Goal: Task Accomplishment & Management: Manage account settings

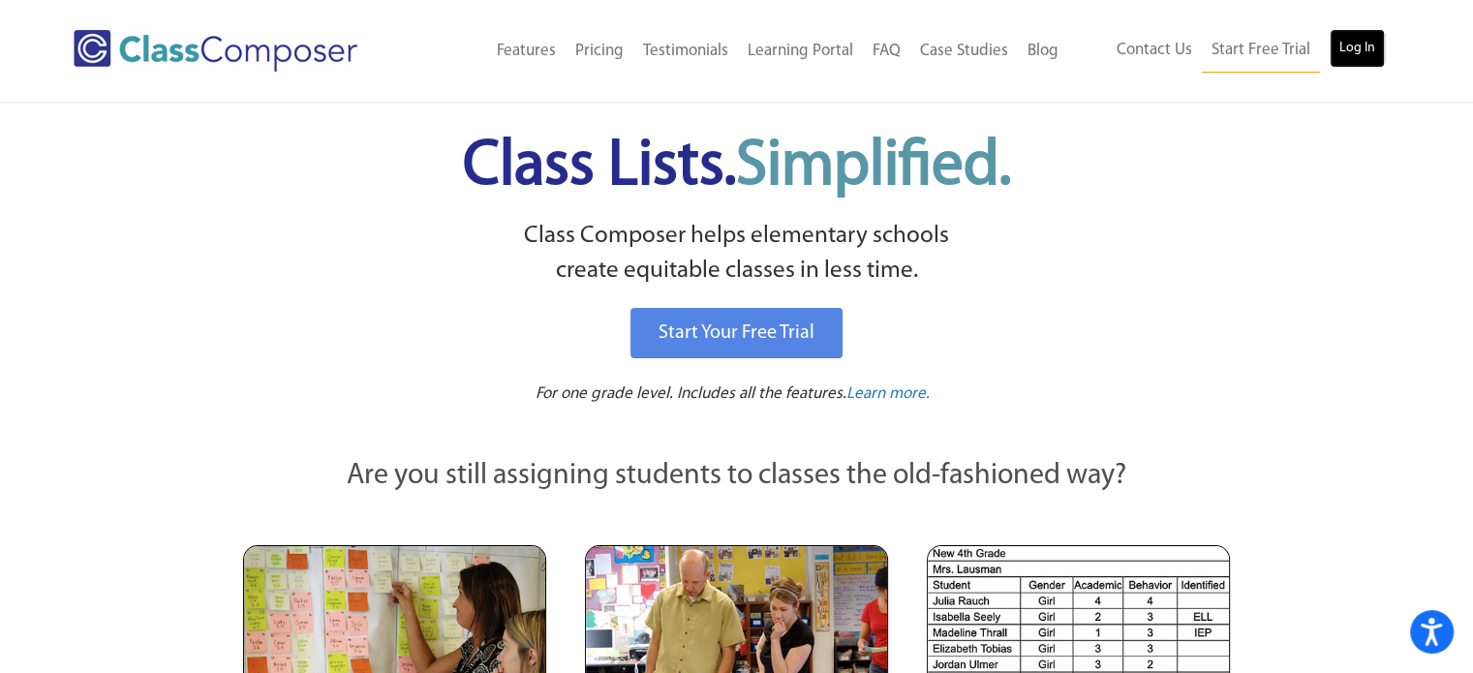
click at [1357, 52] on link "Log In" at bounding box center [1357, 48] width 55 height 39
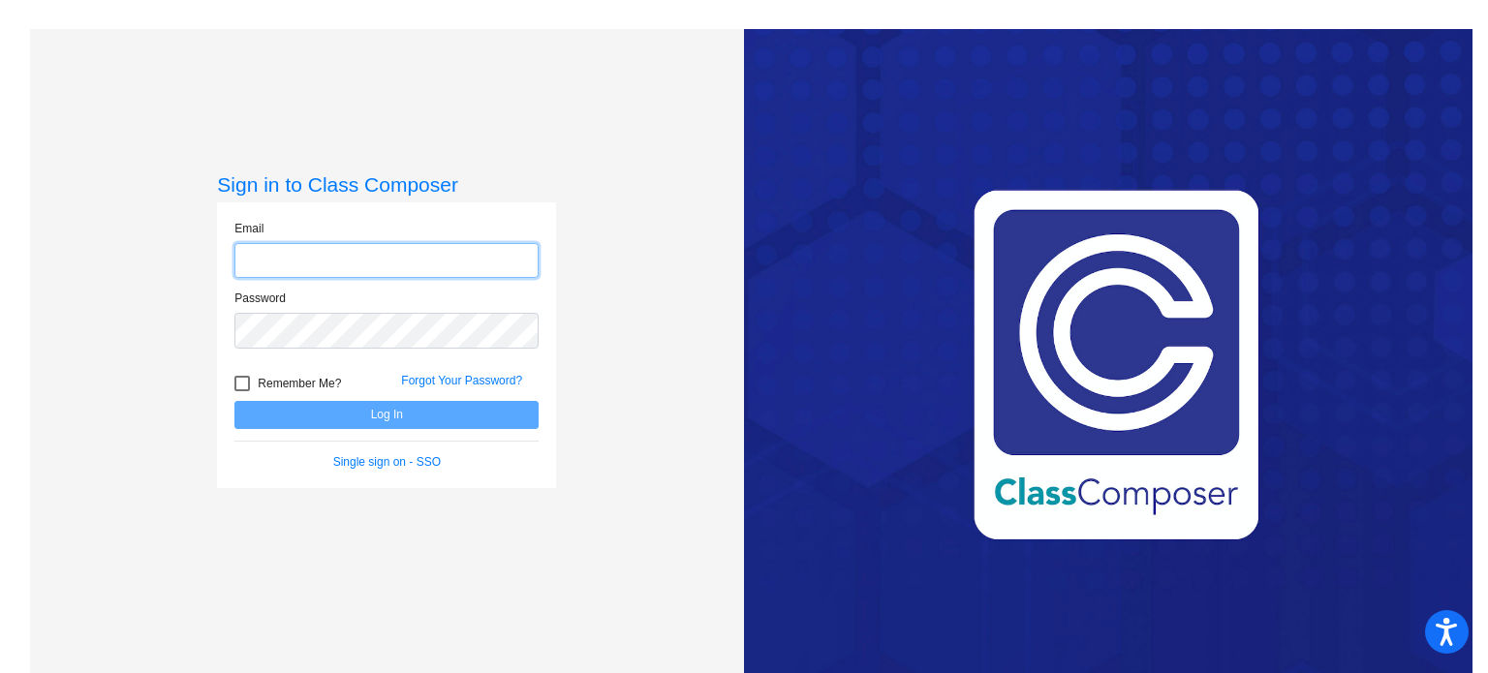
click at [449, 256] on input "email" at bounding box center [386, 261] width 304 height 36
type input "kaitlyn.denton@rrps.net"
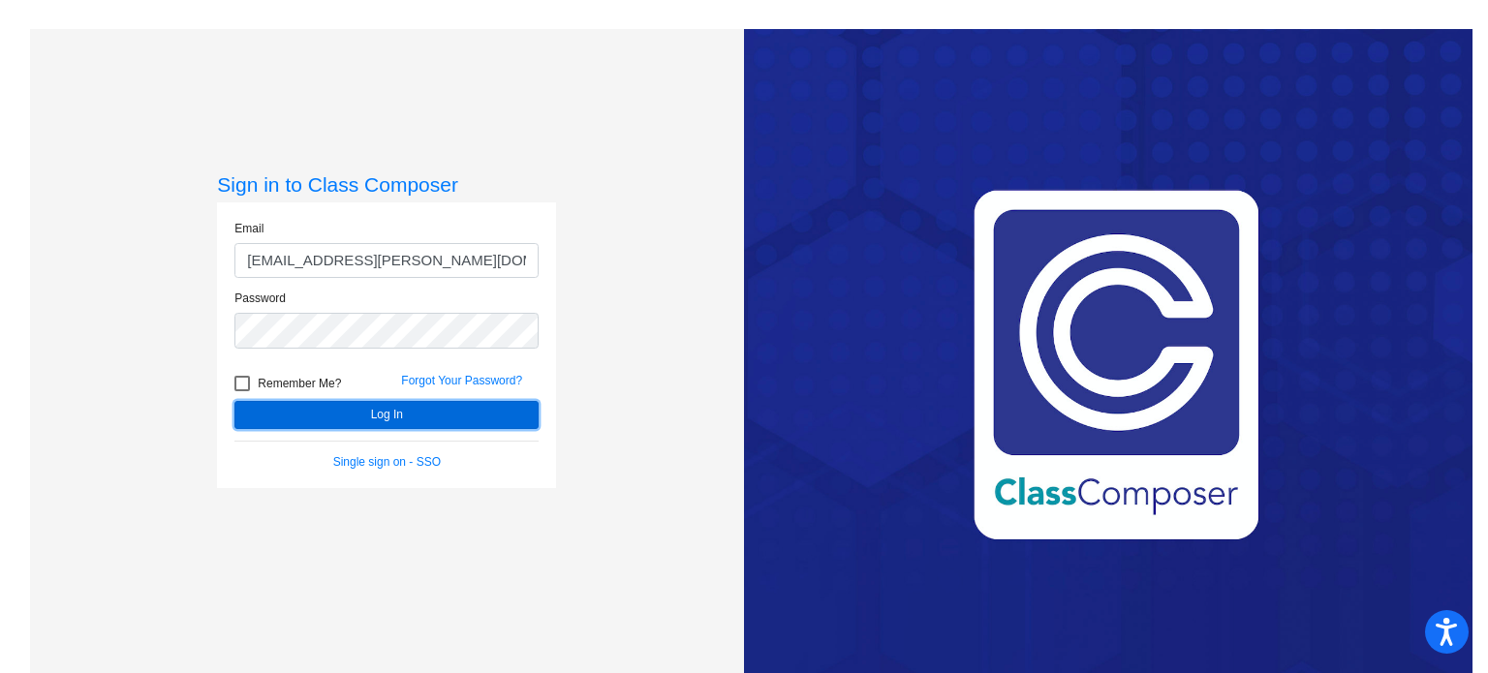
click at [387, 405] on button "Log In" at bounding box center [386, 415] width 304 height 28
click at [389, 468] on div "Single sign on - SSO" at bounding box center [386, 461] width 333 height 17
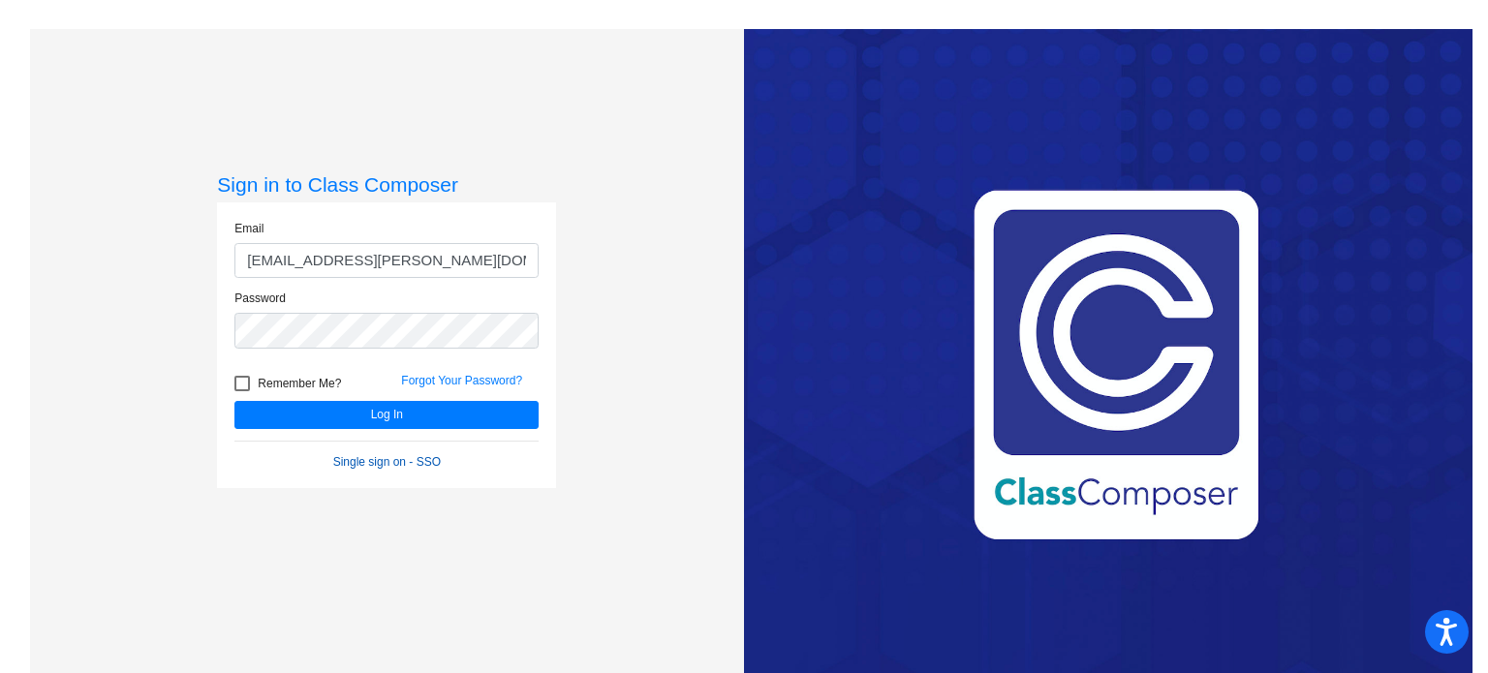
click at [389, 459] on link "Single sign on - SSO" at bounding box center [387, 462] width 108 height 14
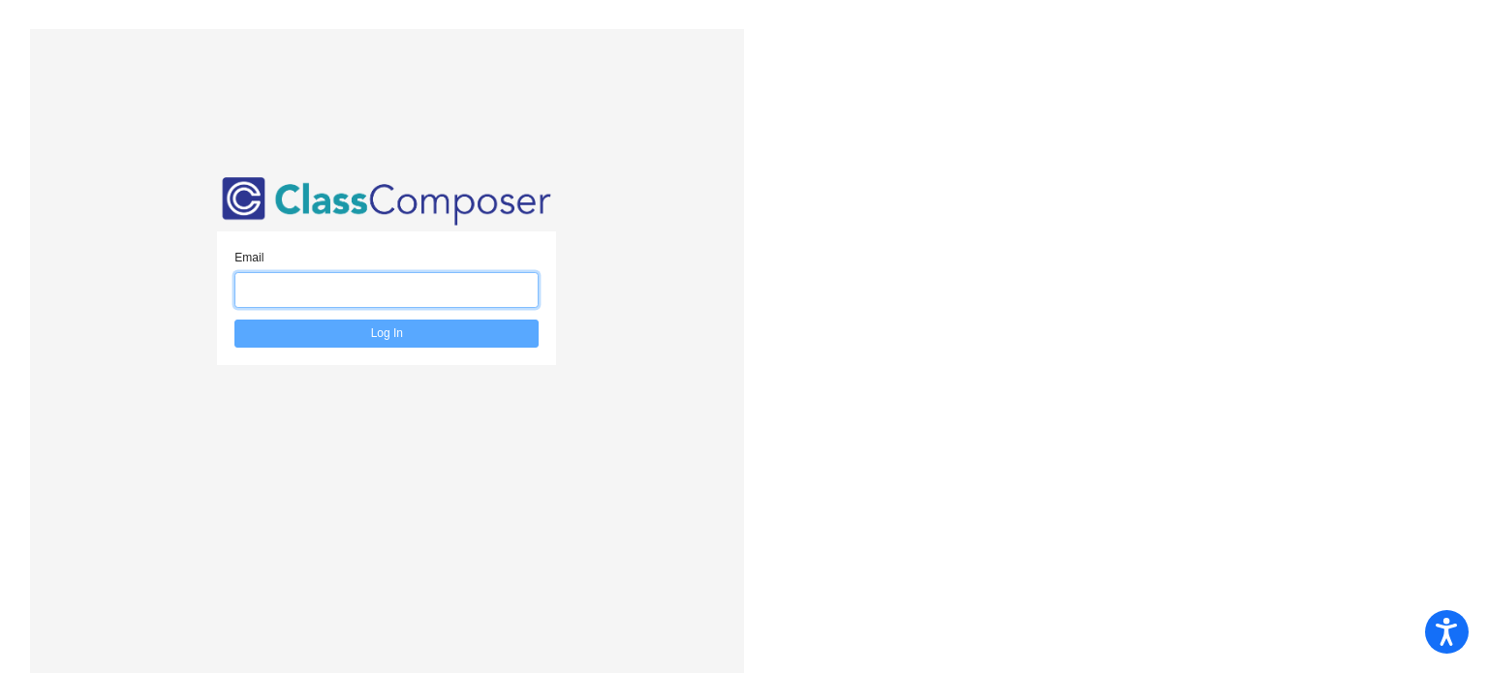
click at [407, 293] on input "email" at bounding box center [386, 290] width 304 height 36
type input "kaitlyn.denton@rrps.net"
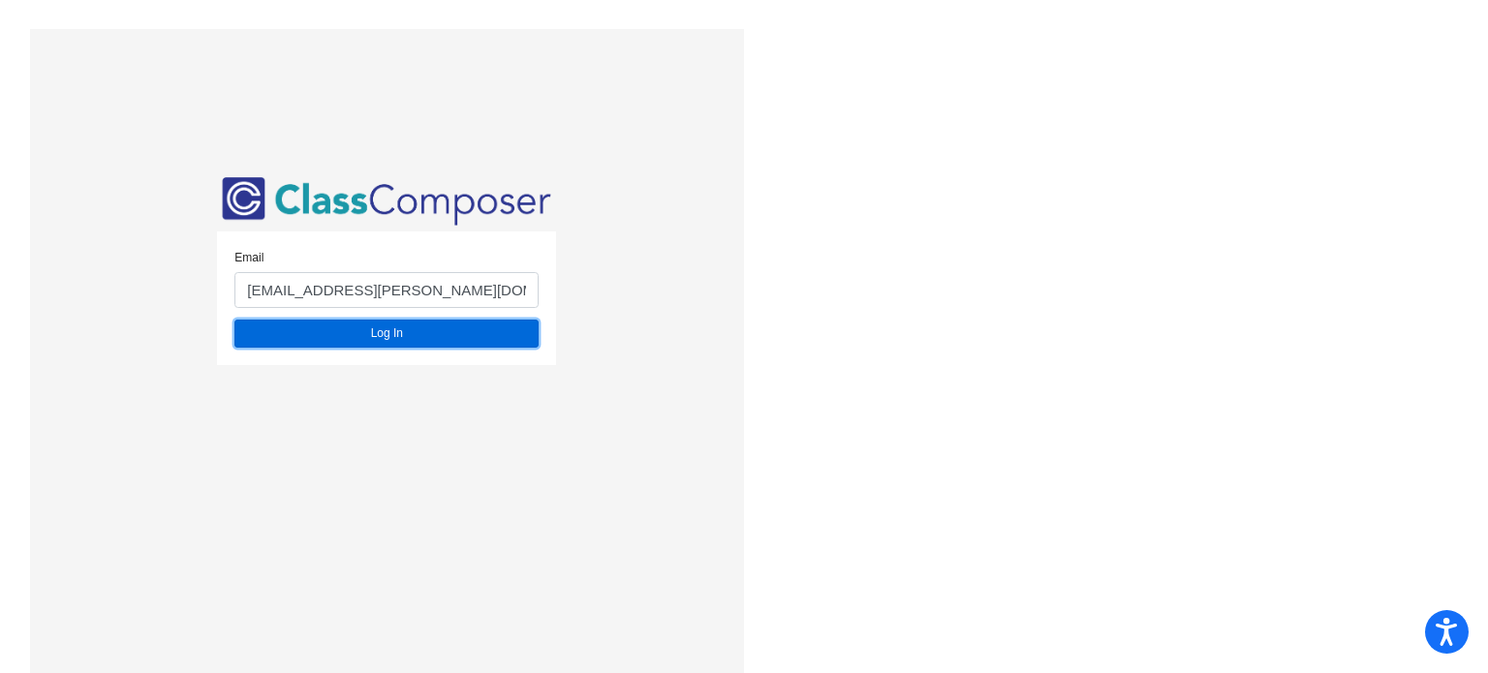
click at [409, 334] on button "Log In" at bounding box center [386, 334] width 304 height 28
click at [456, 337] on button "Log In" at bounding box center [386, 334] width 304 height 28
click at [465, 340] on button "Log In" at bounding box center [386, 334] width 304 height 28
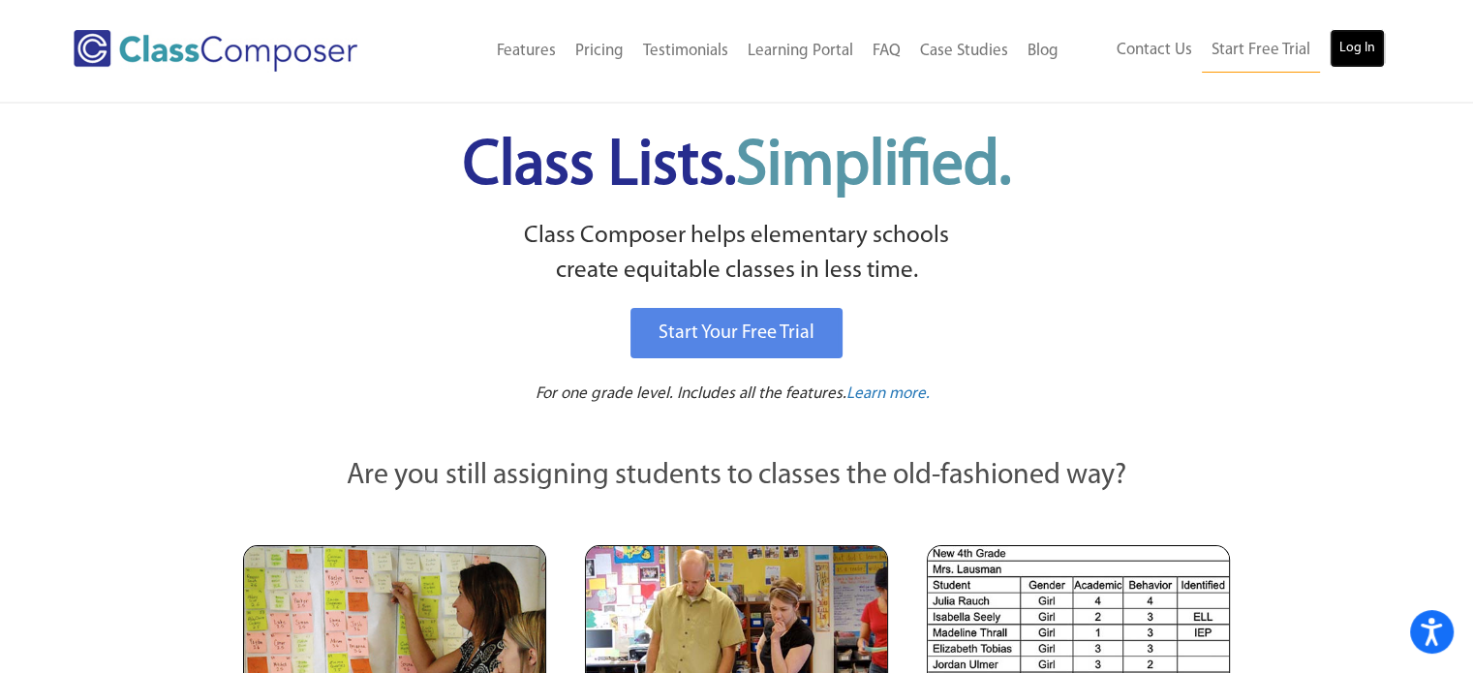
click at [1357, 46] on link "Log In" at bounding box center [1357, 48] width 55 height 39
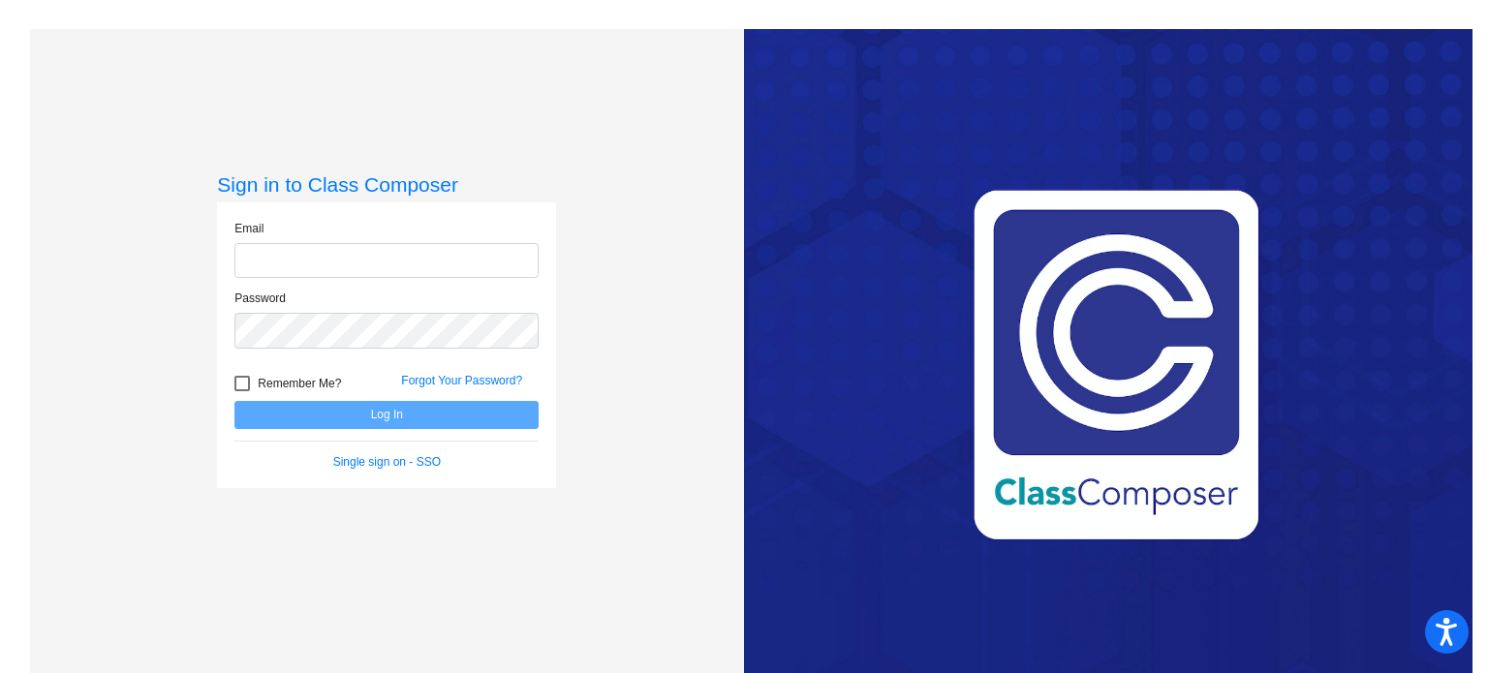
click at [458, 256] on input "email" at bounding box center [386, 261] width 304 height 36
type input "[EMAIL_ADDRESS][PERSON_NAME][DOMAIN_NAME]"
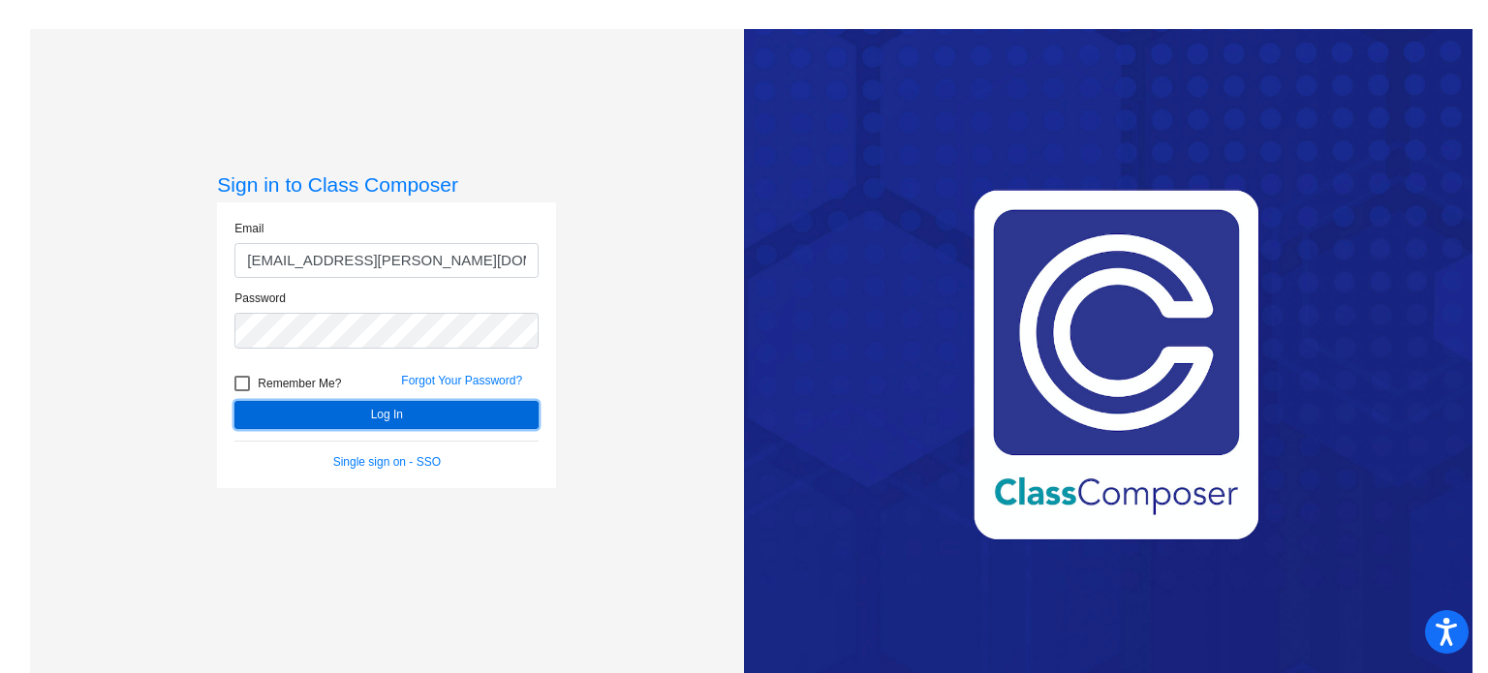
click at [420, 410] on button "Log In" at bounding box center [386, 415] width 304 height 28
